Goal: Understand process/instructions: Learn how to perform a task or action

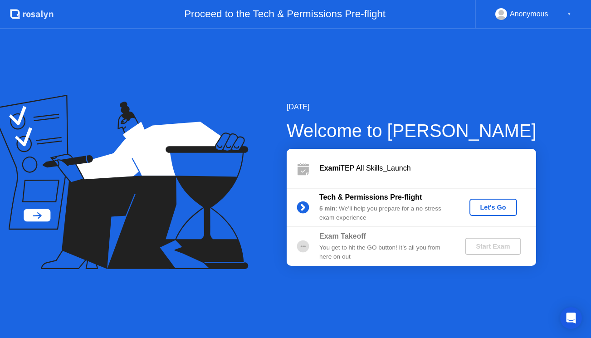
click at [494, 205] on div "Let's Go" at bounding box center [493, 207] width 40 height 7
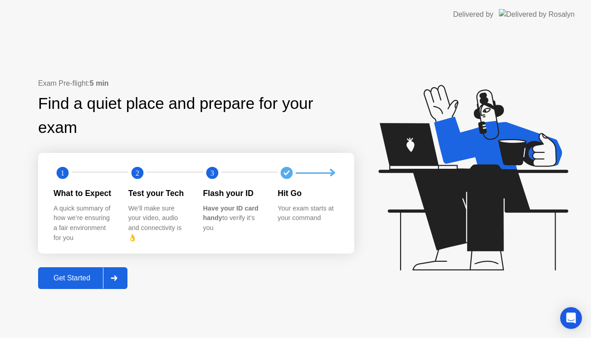
click at [119, 268] on div at bounding box center [114, 278] width 22 height 21
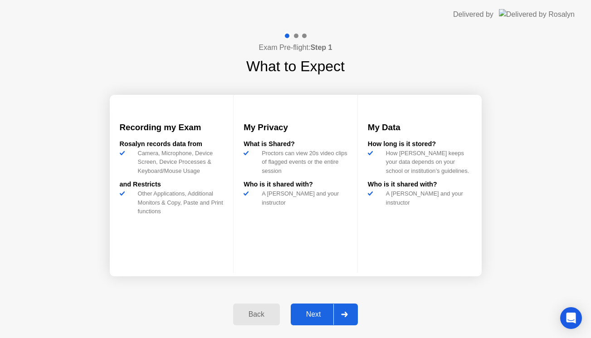
click at [349, 313] on div at bounding box center [344, 314] width 22 height 21
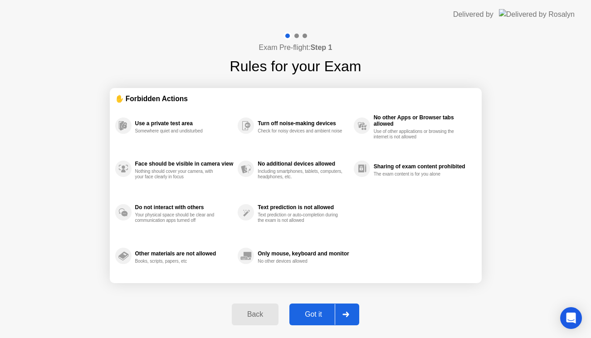
click at [349, 313] on icon at bounding box center [345, 314] width 7 height 5
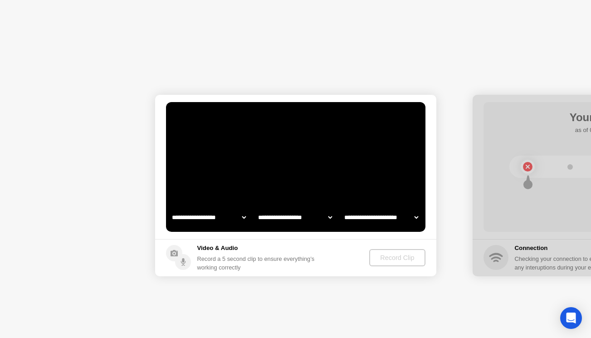
select select "**********"
select select "*******"
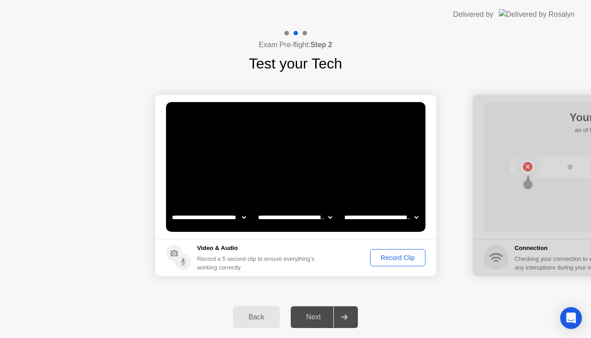
click at [390, 258] on div "Record Clip" at bounding box center [397, 257] width 49 height 7
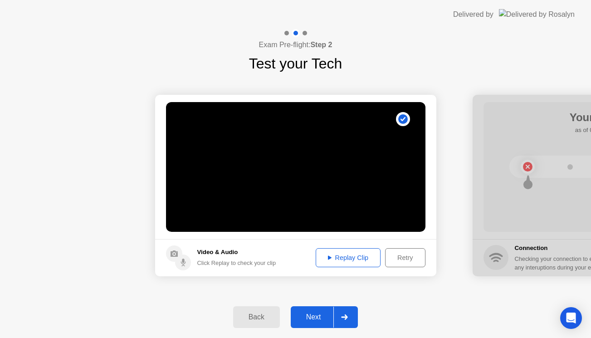
click at [350, 254] on div "Replay Clip" at bounding box center [348, 257] width 59 height 7
click at [352, 316] on div at bounding box center [344, 317] width 22 height 21
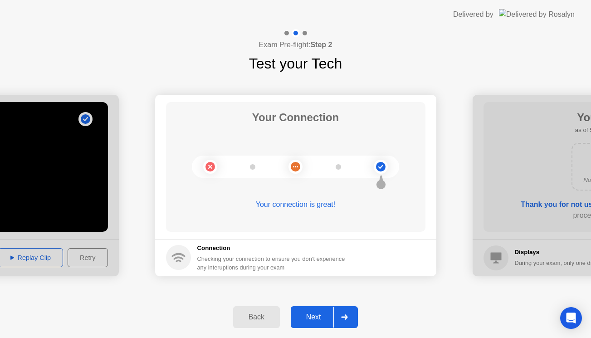
click at [320, 314] on div "Next" at bounding box center [313, 317] width 40 height 8
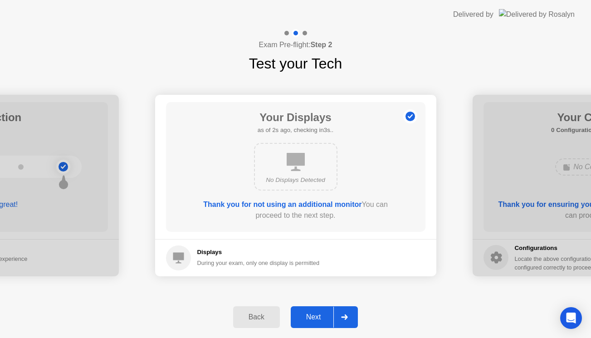
click at [320, 314] on div "Next" at bounding box center [313, 317] width 40 height 8
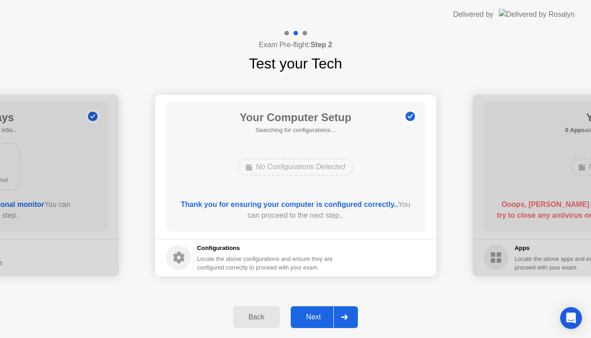
click at [320, 314] on div "Next" at bounding box center [313, 317] width 40 height 8
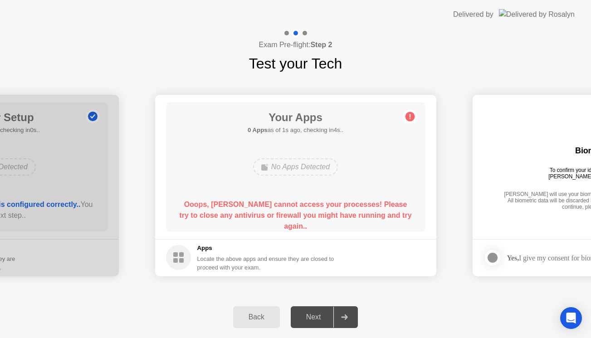
click at [182, 256] on rect at bounding box center [181, 254] width 5 height 5
click at [410, 116] on circle at bounding box center [410, 117] width 10 height 10
click at [310, 317] on div "Next" at bounding box center [313, 317] width 40 height 8
click at [59, 288] on div "**********" at bounding box center [295, 185] width 591 height 222
click at [407, 325] on div "Back Next" at bounding box center [295, 317] width 591 height 42
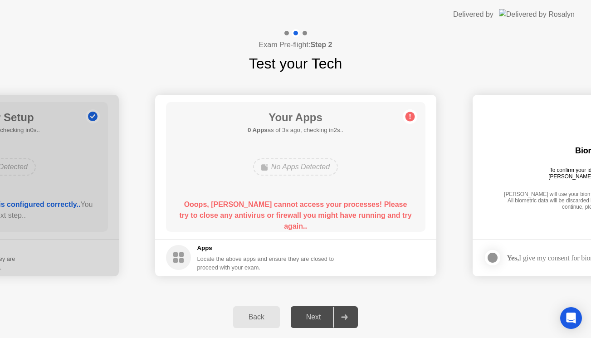
click at [312, 316] on div "Next" at bounding box center [313, 317] width 40 height 8
click at [254, 319] on div "Back" at bounding box center [256, 317] width 41 height 8
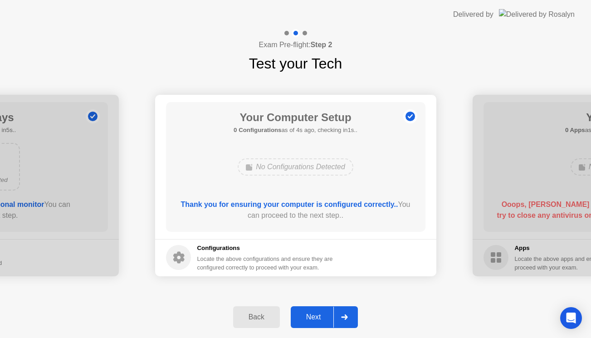
click at [318, 319] on div "Next" at bounding box center [313, 317] width 40 height 8
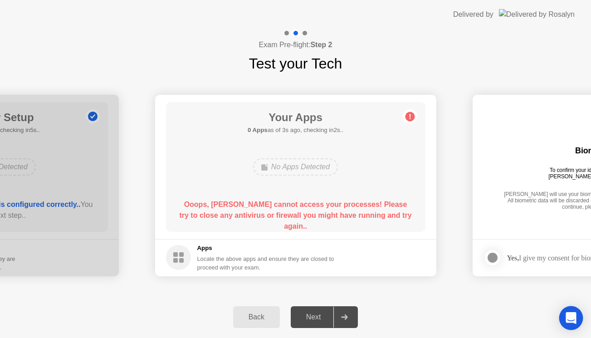
click at [568, 318] on icon "Open Intercom Messenger" at bounding box center [571, 318] width 10 height 12
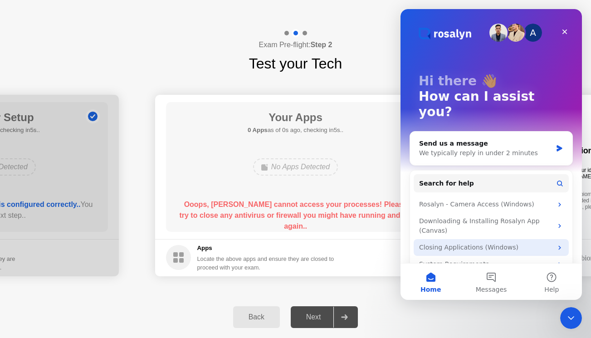
click at [531, 243] on div "Closing Applications (Windows)" at bounding box center [485, 248] width 133 height 10
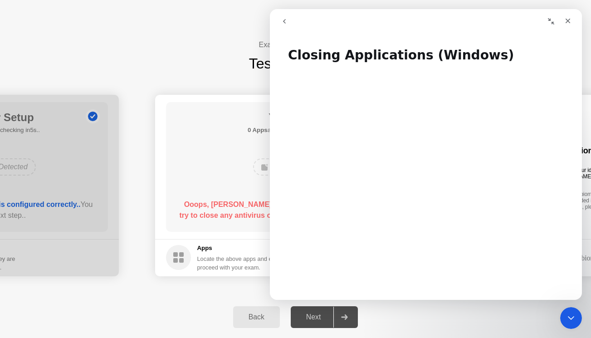
click at [553, 22] on icon "Collapse window" at bounding box center [551, 21] width 6 height 6
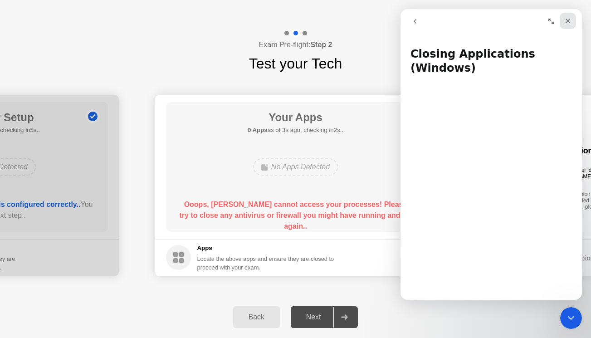
click at [570, 19] on icon "Close" at bounding box center [567, 20] width 7 height 7
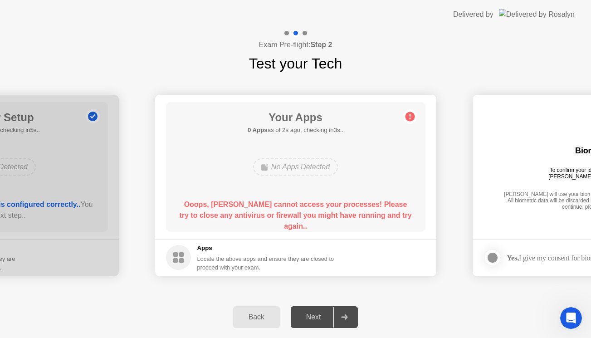
click at [257, 320] on div "Back" at bounding box center [256, 317] width 41 height 8
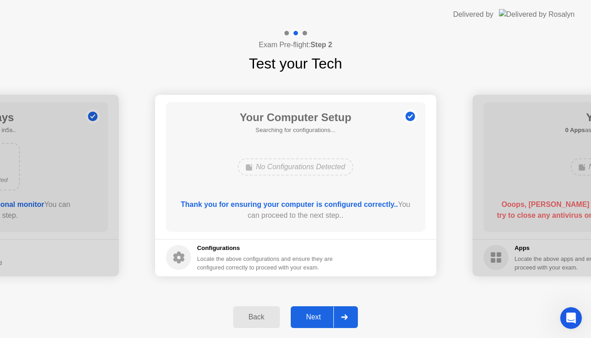
click at [257, 320] on div "Back" at bounding box center [256, 317] width 41 height 8
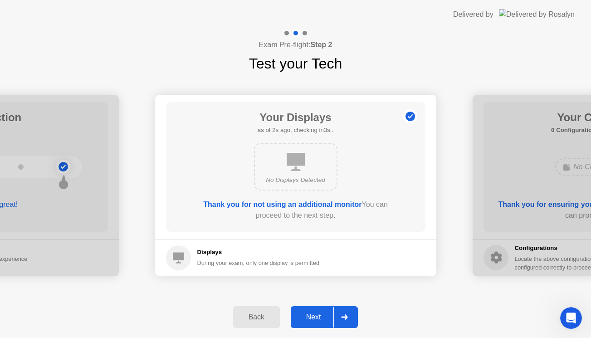
click at [318, 329] on div "Back Next" at bounding box center [295, 317] width 591 height 42
click at [315, 317] on div "Next" at bounding box center [313, 317] width 40 height 8
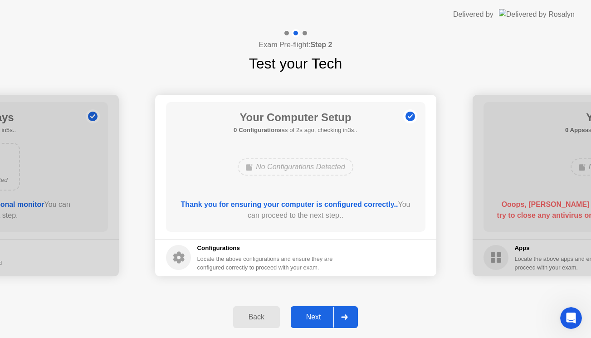
click at [315, 317] on div "Next" at bounding box center [313, 317] width 40 height 8
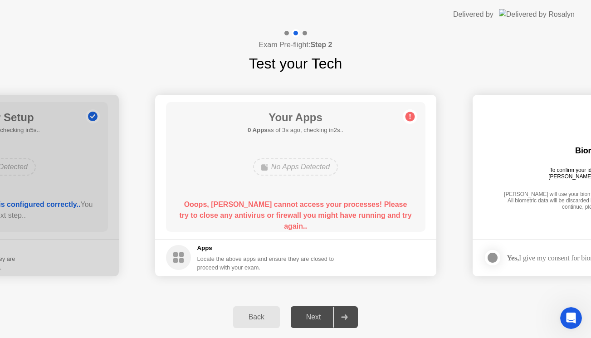
click at [293, 164] on div "No Apps Detected" at bounding box center [295, 166] width 85 height 17
click at [266, 319] on div "Back" at bounding box center [256, 317] width 41 height 8
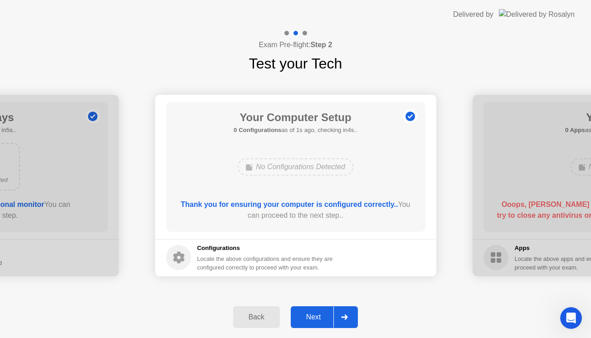
click at [312, 316] on div "Next" at bounding box center [313, 317] width 40 height 8
